Goal: Navigation & Orientation: Find specific page/section

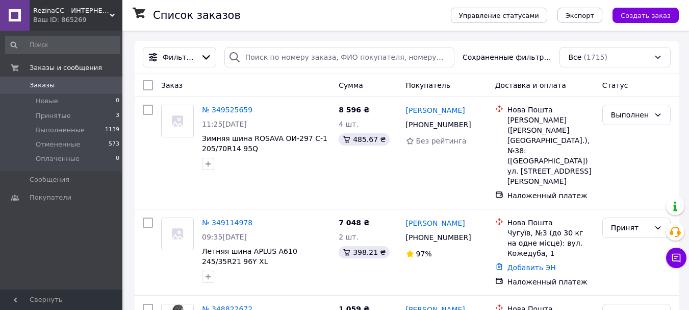
click at [115, 11] on div "RezinaCC - ИНТЕРНЕТ-МАГАЗИН ШИН И ДИСКОВ Ваш ID: 865269" at bounding box center [76, 15] width 93 height 31
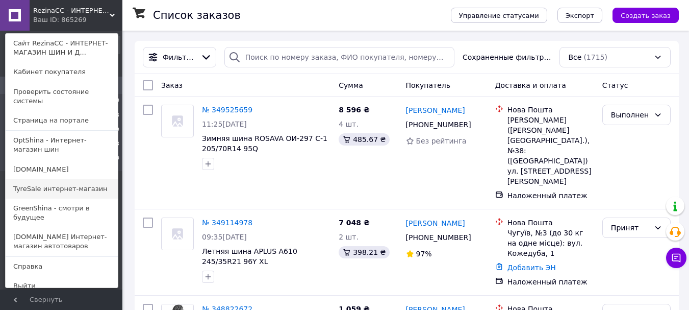
click at [70, 183] on link "TyreSale интернет-магазин" at bounding box center [62, 188] width 112 height 19
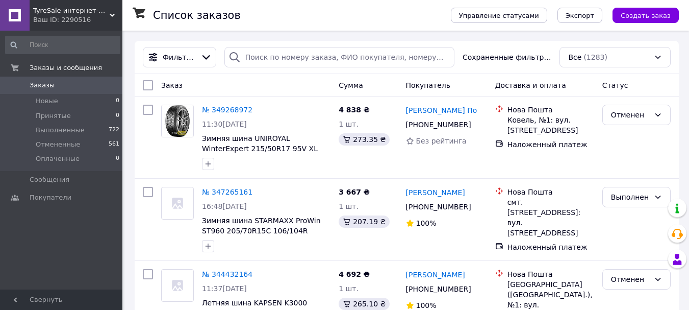
click at [112, 13] on icon at bounding box center [112, 15] width 5 height 5
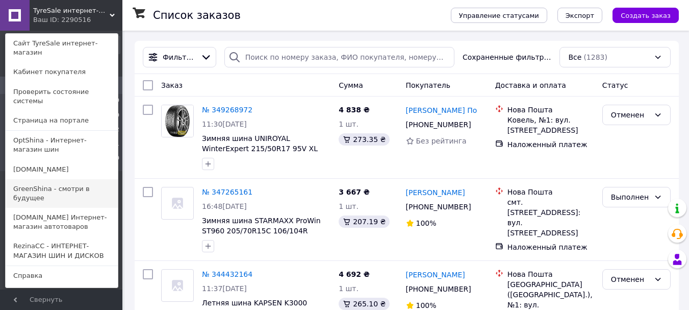
click at [68, 179] on link "GreenShina - смотри в будущее" at bounding box center [62, 193] width 112 height 29
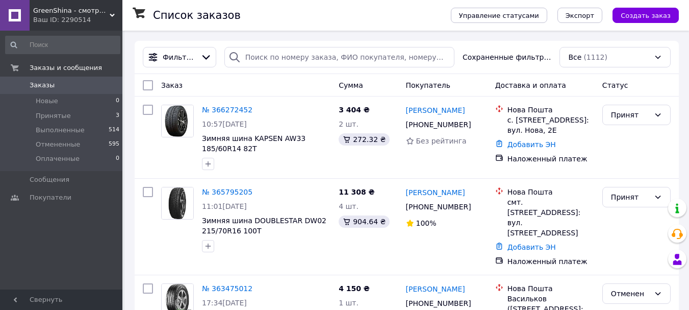
click at [112, 15] on icon at bounding box center [112, 15] width 5 height 5
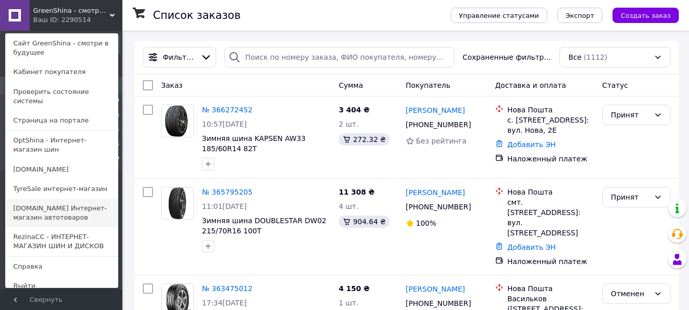
click at [49, 200] on link "[DOMAIN_NAME] Интернет-магазин автотоваров" at bounding box center [62, 213] width 112 height 29
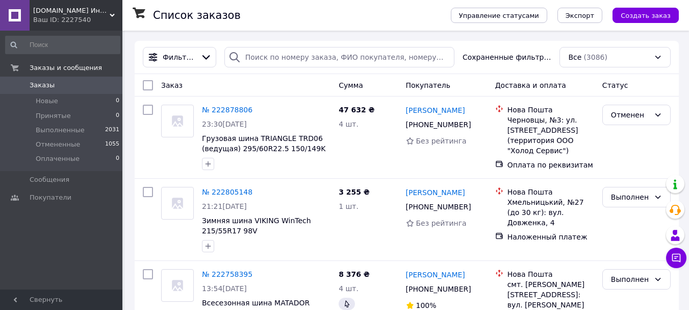
click at [111, 15] on use at bounding box center [112, 15] width 5 height 3
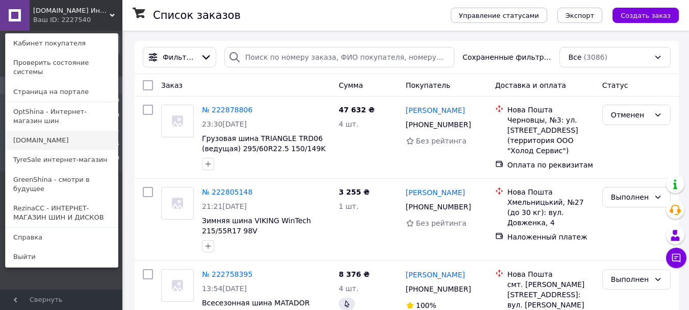
click at [30, 131] on link "[DOMAIN_NAME]" at bounding box center [62, 140] width 112 height 19
